Goal: Task Accomplishment & Management: Manage account settings

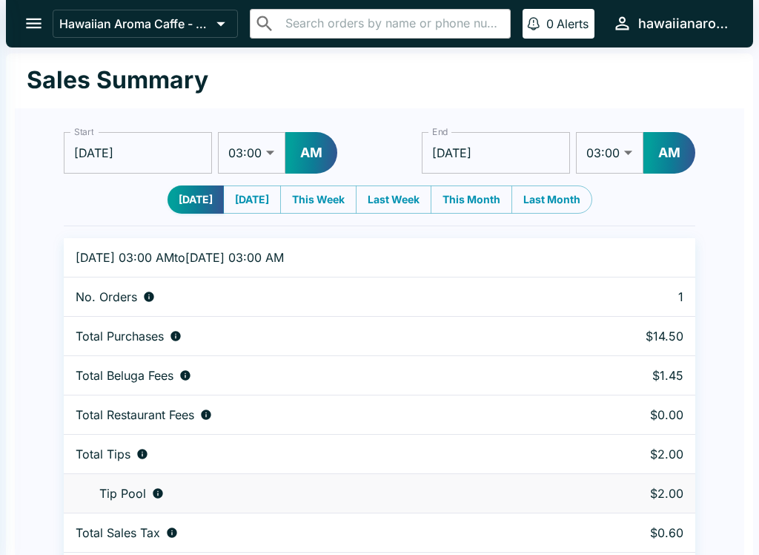
select select "03:00"
click at [33, 17] on icon "open drawer" at bounding box center [34, 23] width 20 height 20
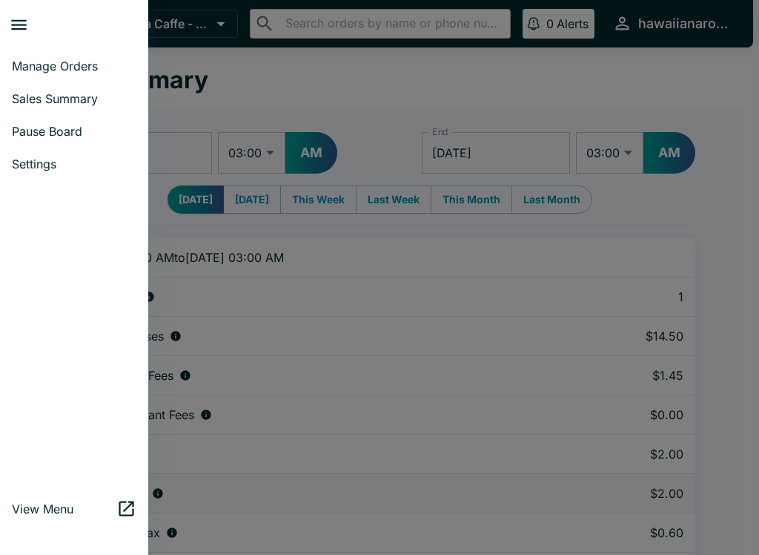
click at [99, 63] on span "Manage Orders" at bounding box center [74, 66] width 125 height 15
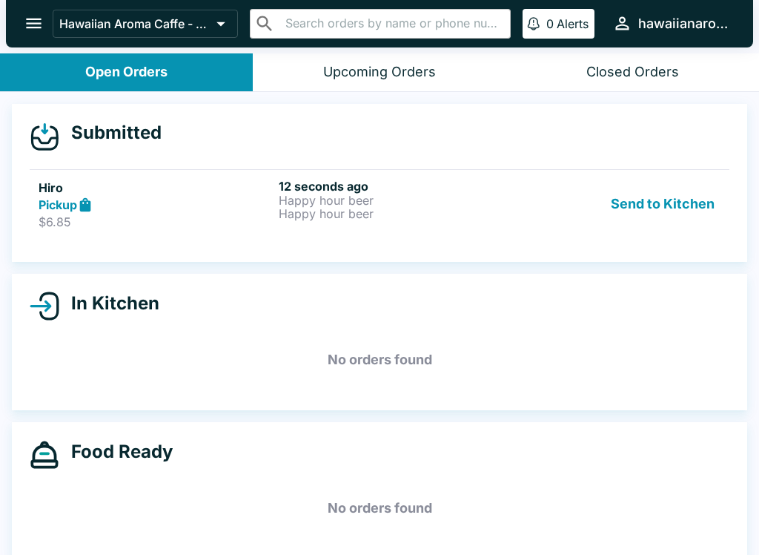
click at [528, 230] on link "Hiro Pickup $6.85 12 seconds ago Happy hour beer Happy hour beer Send to Kitchen" at bounding box center [380, 204] width 700 height 70
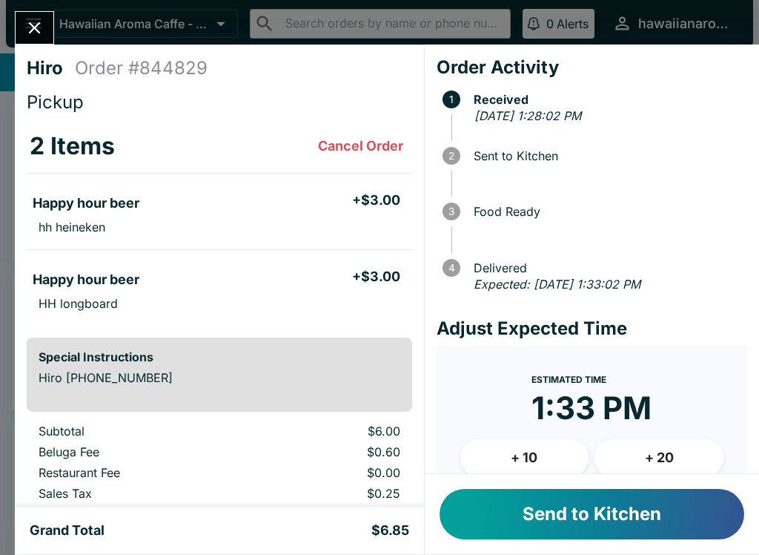
click at [495, 501] on button "Send to Kitchen" at bounding box center [592, 514] width 305 height 50
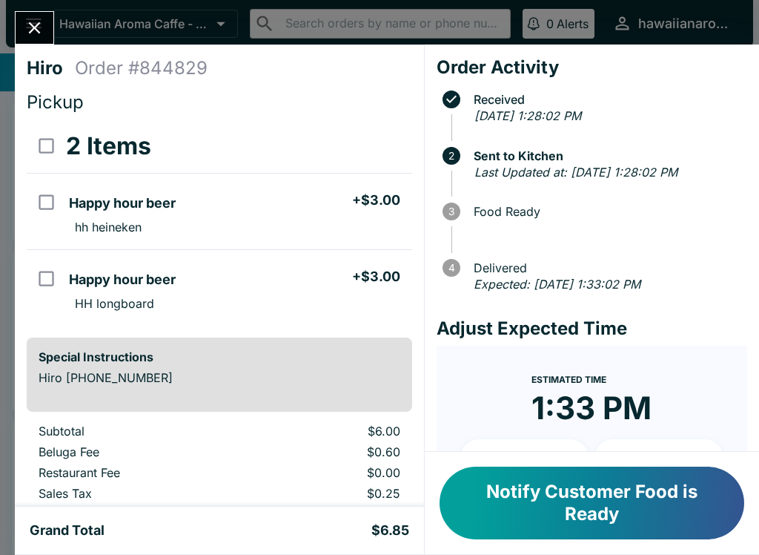
click at [522, 503] on button "Notify Customer Food is Ready" at bounding box center [592, 502] width 305 height 73
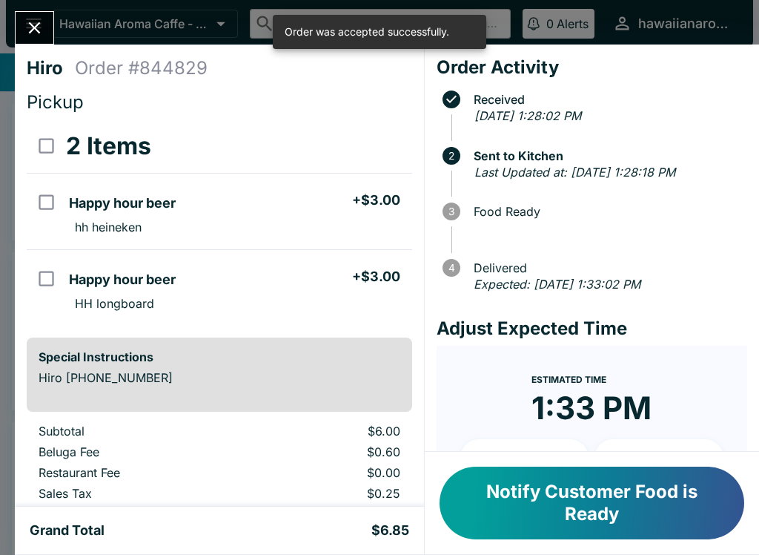
click at [483, 510] on button "Notify Customer Food is Ready" at bounding box center [592, 502] width 305 height 73
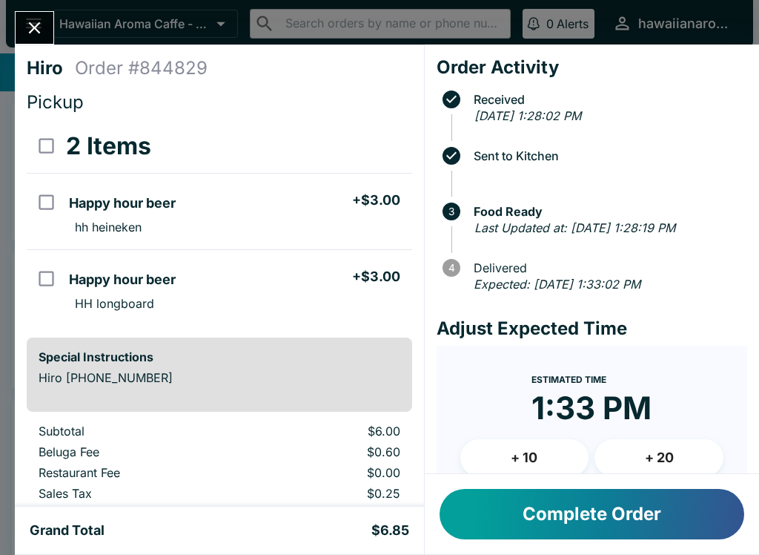
click at [417, 522] on div "Grand Total $6.85" at bounding box center [219, 530] width 409 height 47
click at [530, 515] on button "Complete Order" at bounding box center [592, 514] width 305 height 50
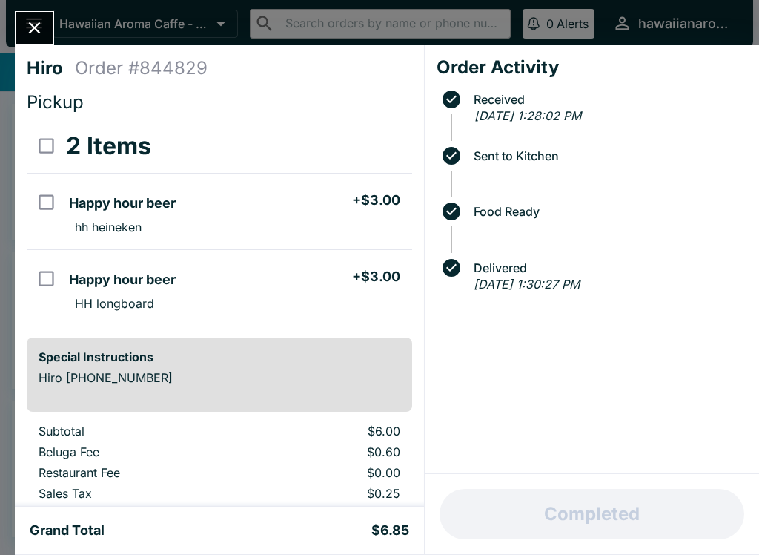
click at [42, 16] on button "Close" at bounding box center [35, 28] width 38 height 32
